Goal: Contribute content: Add original content to the website for others to see

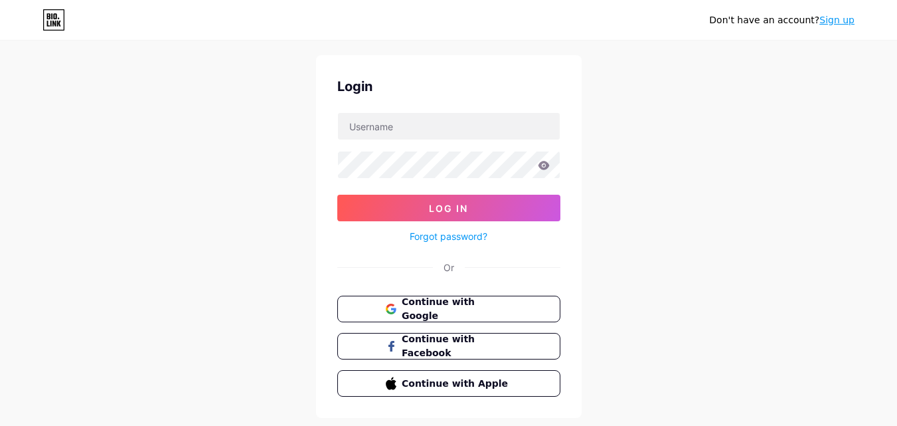
scroll to position [24, 0]
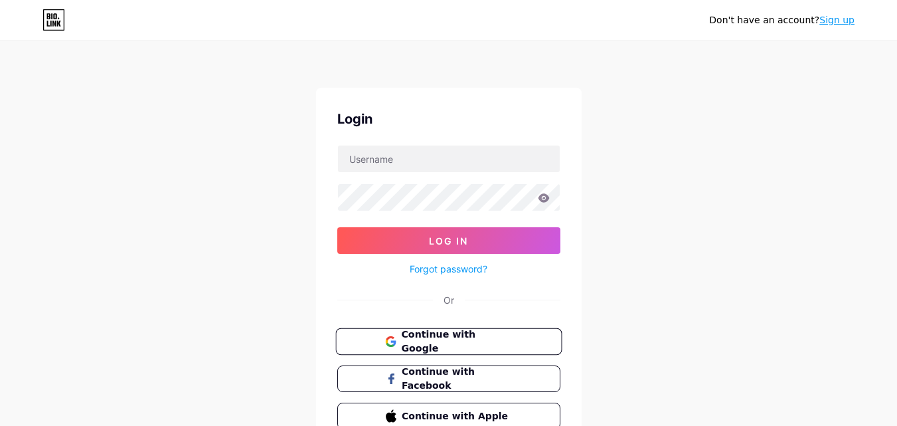
click at [420, 333] on button "Continue with Google" at bounding box center [448, 341] width 226 height 27
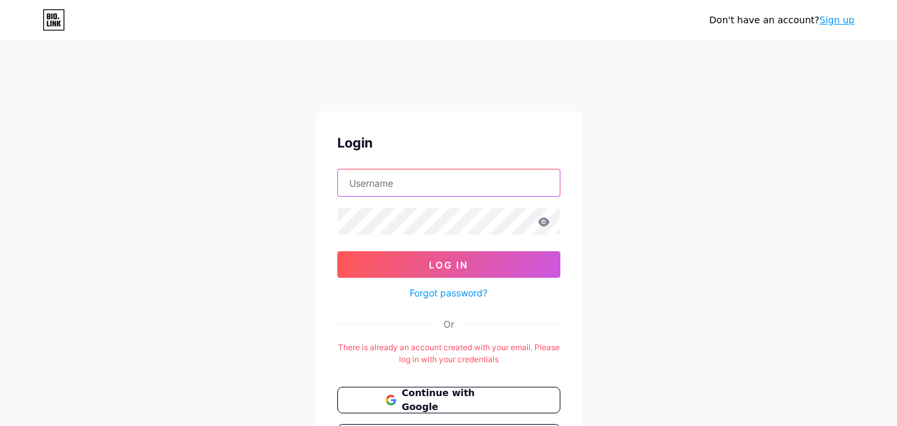
click at [412, 186] on input "text" at bounding box center [449, 182] width 222 height 27
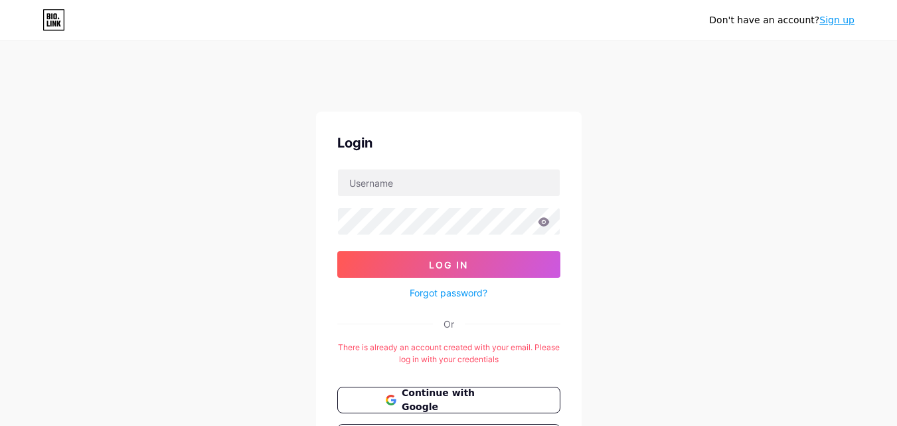
drag, startPoint x: 412, startPoint y: 186, endPoint x: 293, endPoint y: 176, distance: 118.6
click at [293, 176] on div "Don't have an account? Sign up Login Log In Forgot password? Or There is alread…" at bounding box center [448, 289] width 897 height 525
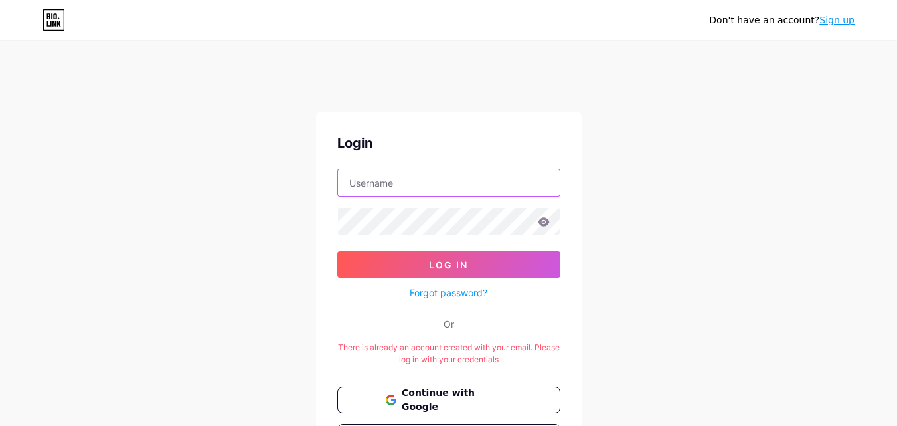
click at [432, 171] on input "text" at bounding box center [449, 182] width 222 height 27
paste input "concreteinsight"
type input "concreteinsight"
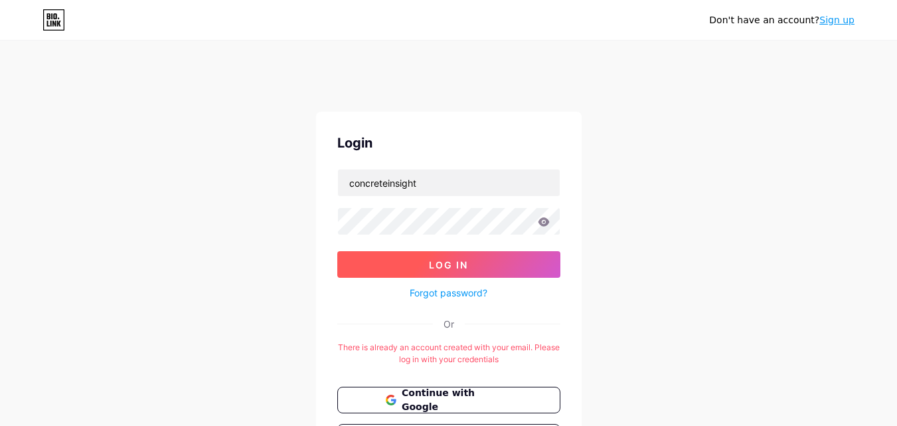
click at [398, 256] on button "Log In" at bounding box center [448, 264] width 223 height 27
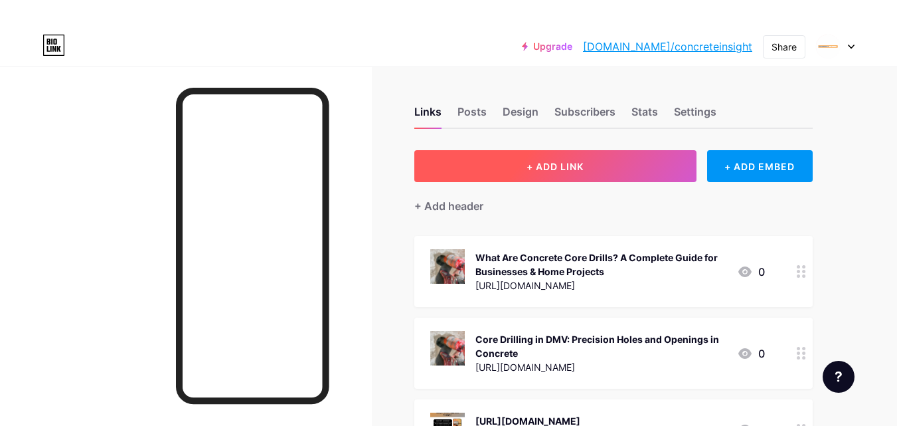
click at [556, 162] on span "+ ADD LINK" at bounding box center [555, 166] width 57 height 11
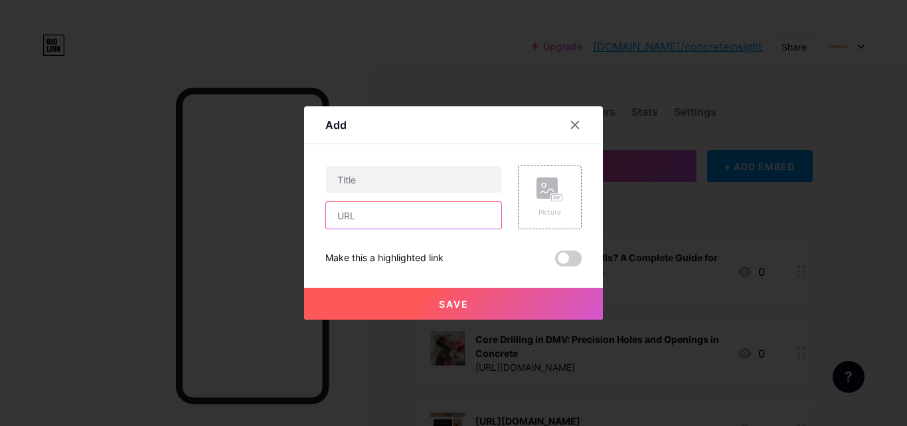
click at [396, 218] on input "text" at bounding box center [413, 215] width 175 height 27
paste input "https://concreteinsight.livepositively.com/concrete-core-drilling-services-tech…"
type input "https://concreteinsight.livepositively.com/concrete-core-drilling-services-tech…"
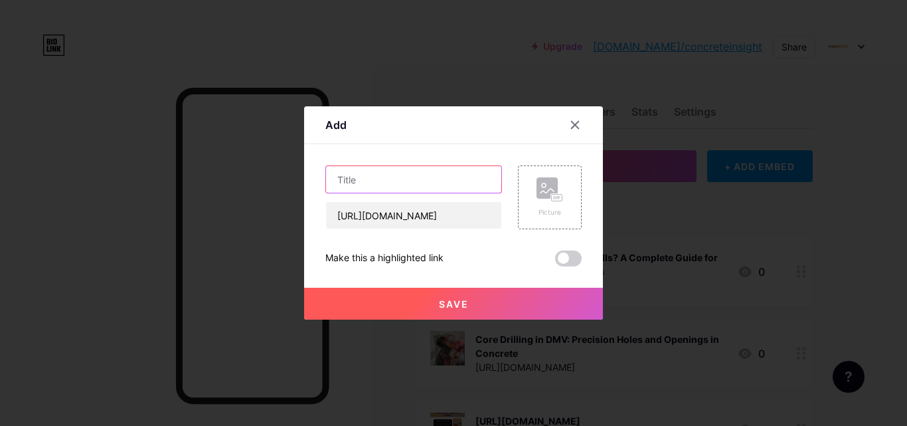
click at [414, 190] on input "text" at bounding box center [413, 179] width 175 height 27
paste input "Concrete Core Drilling Services: Techniques, Tools, and Safety Best Practices"
type input "Concrete Core Drilling Services: Techniques, Tools, and Safety Best Practices"
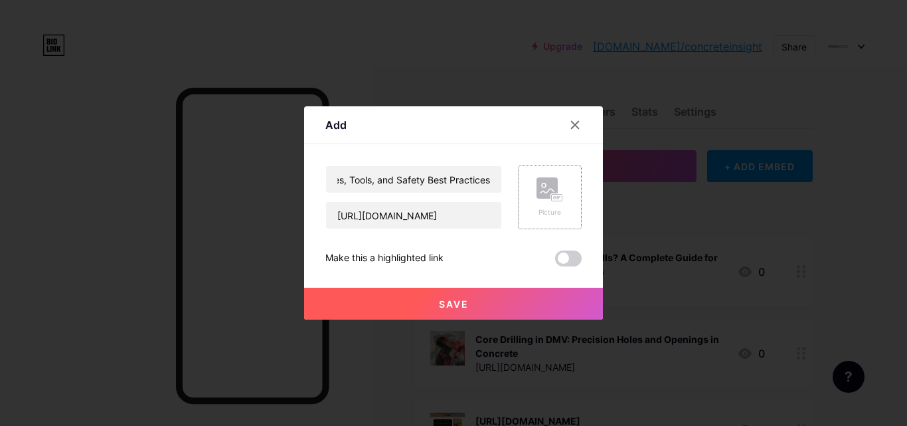
click at [534, 202] on div "Picture" at bounding box center [550, 197] width 64 height 64
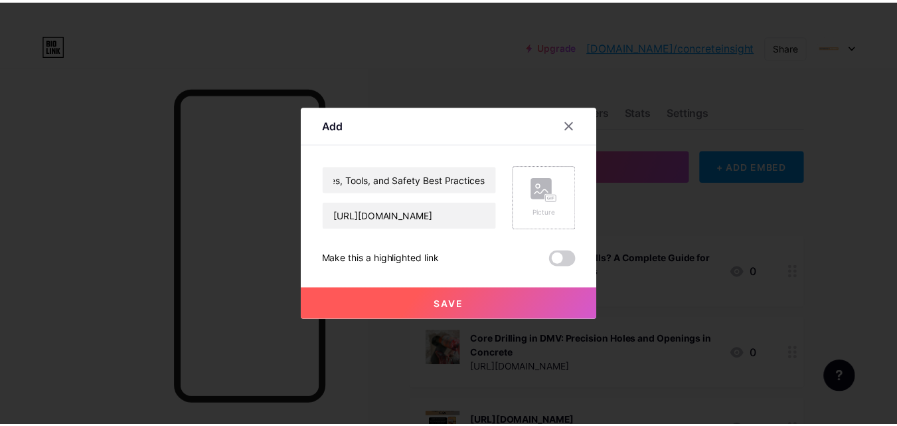
scroll to position [0, 0]
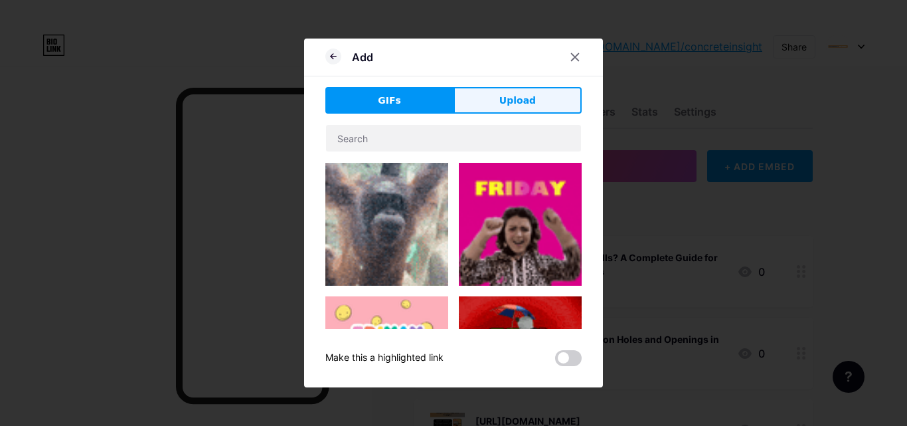
click at [523, 102] on span "Upload" at bounding box center [517, 101] width 37 height 14
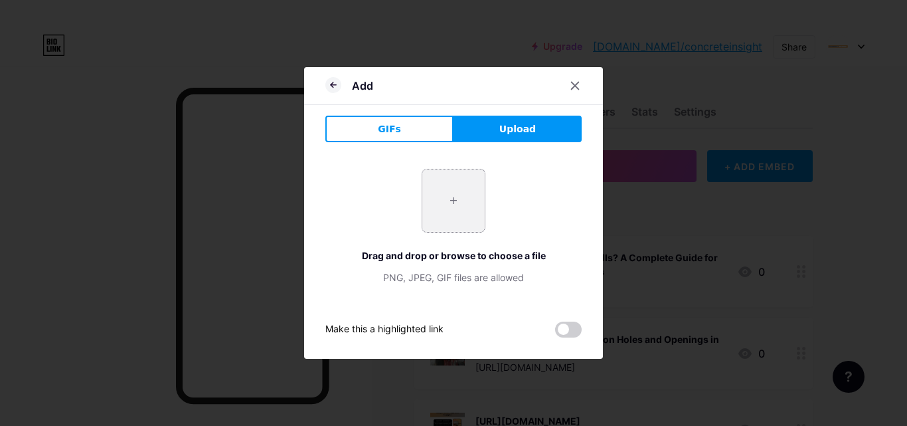
click at [471, 192] on input "file" at bounding box center [453, 200] width 62 height 62
type input "C:\fakepath\Untitled design (6).jpg"
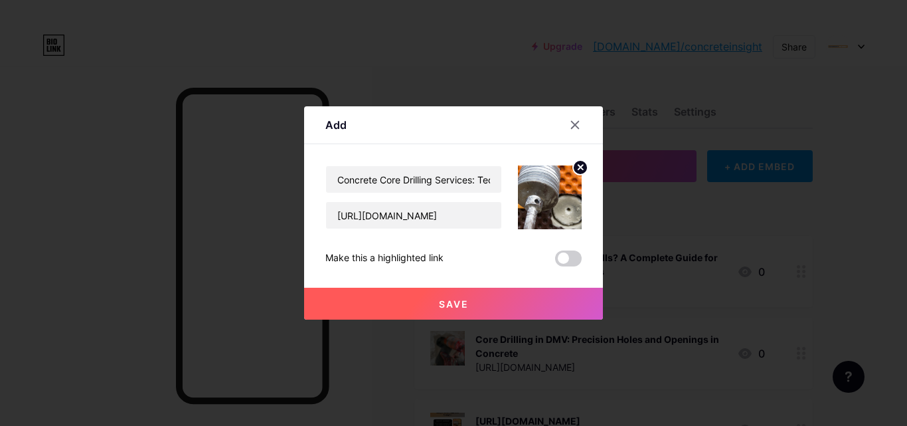
click at [461, 295] on button "Save" at bounding box center [453, 303] width 299 height 32
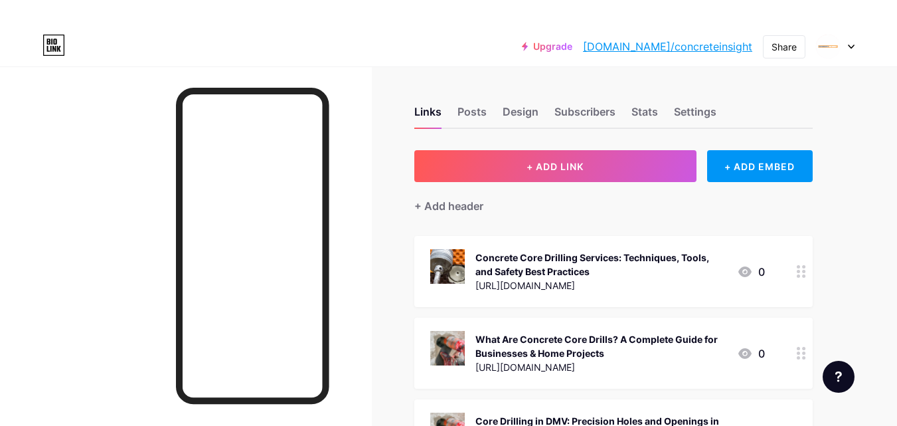
drag, startPoint x: 789, startPoint y: 42, endPoint x: 538, endPoint y: 51, distance: 251.1
click at [538, 51] on div "Upgrade bio.link/concre... bio.link/concreteinsight Share Switch accounts Concr…" at bounding box center [448, 47] width 897 height 24
click at [781, 46] on div "Share" at bounding box center [784, 47] width 25 height 14
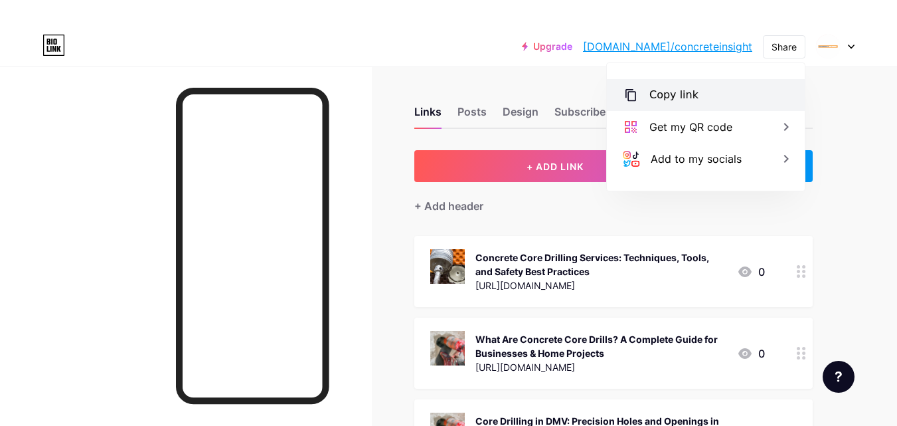
click at [710, 84] on div "Copy link" at bounding box center [706, 95] width 198 height 32
